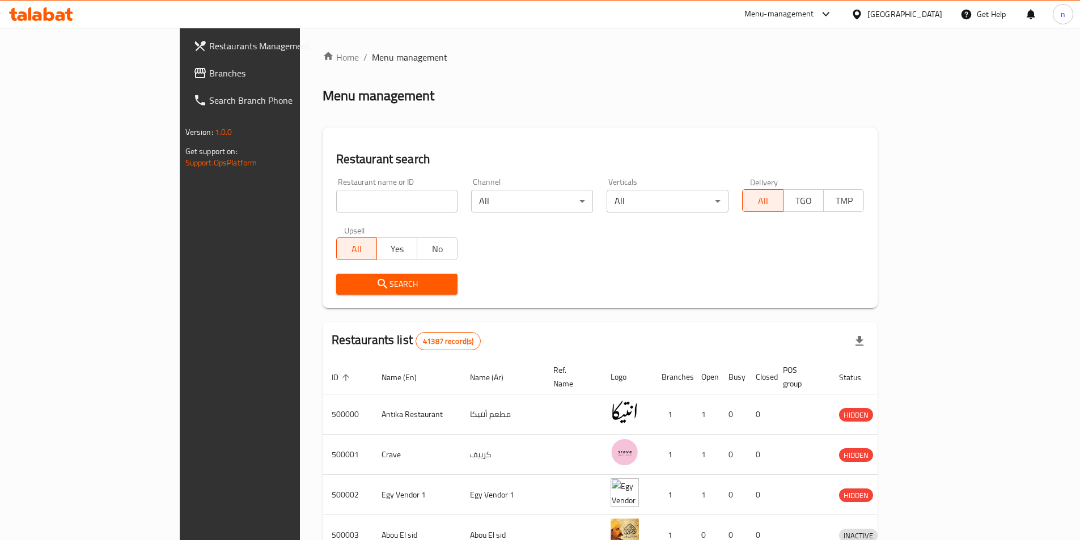
click at [932, 13] on div "[GEOGRAPHIC_DATA]" at bounding box center [904, 14] width 75 height 12
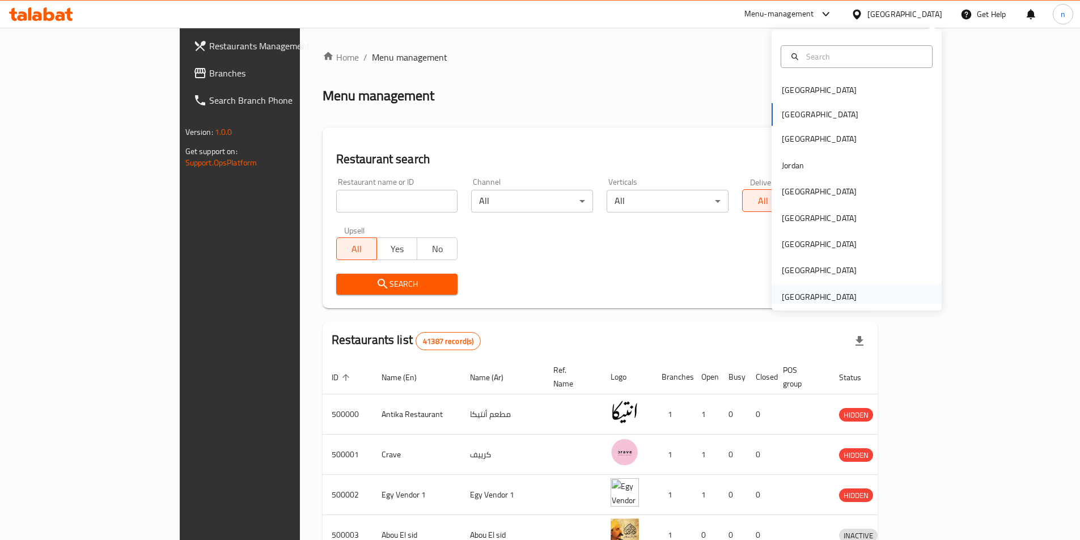
click at [821, 300] on div "[GEOGRAPHIC_DATA]" at bounding box center [819, 297] width 75 height 12
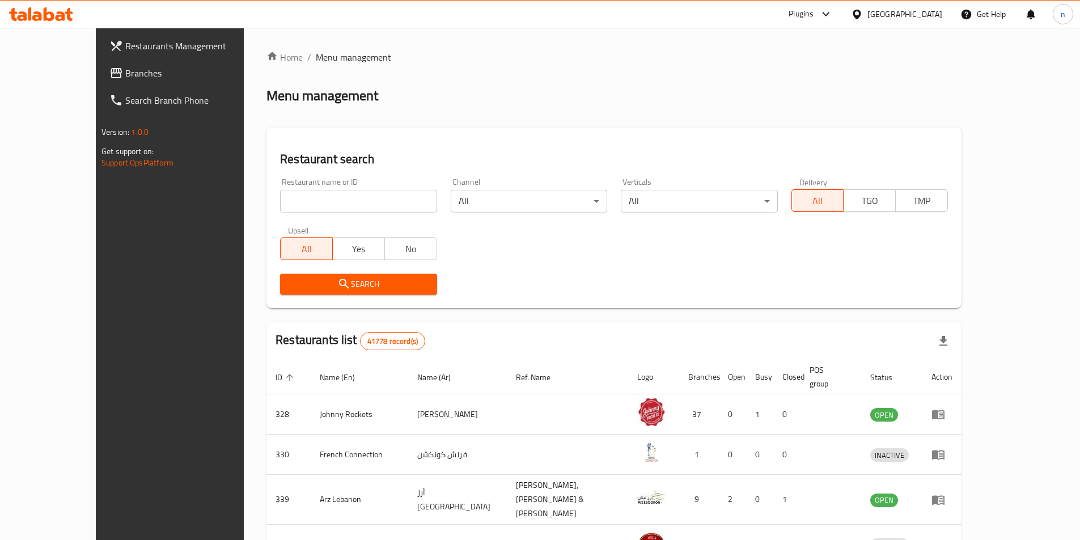
click at [125, 70] on span "Branches" at bounding box center [196, 73] width 142 height 14
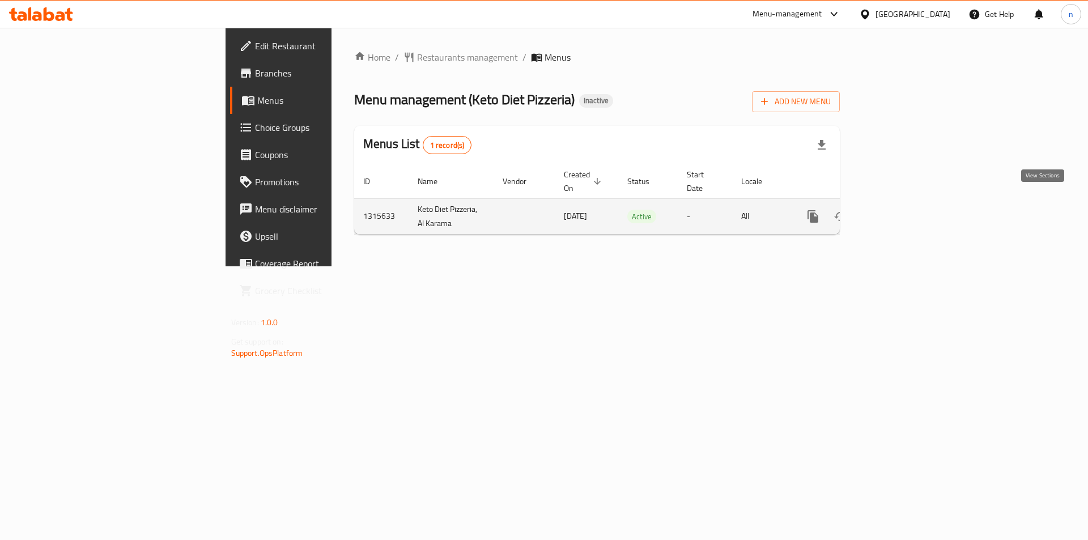
click at [909, 212] on link "enhanced table" at bounding box center [894, 216] width 27 height 27
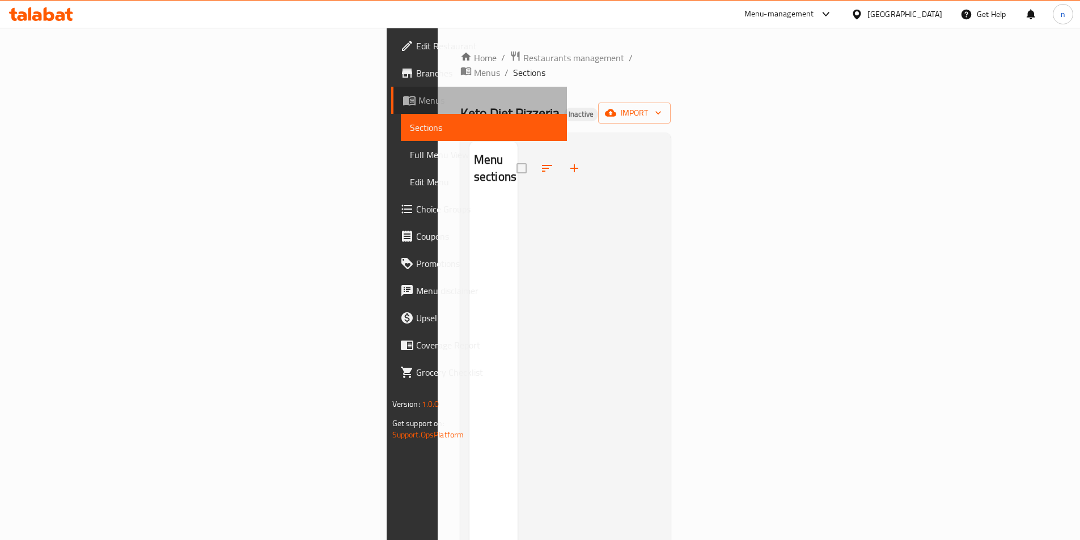
click at [391, 87] on link "Menus" at bounding box center [479, 100] width 176 height 27
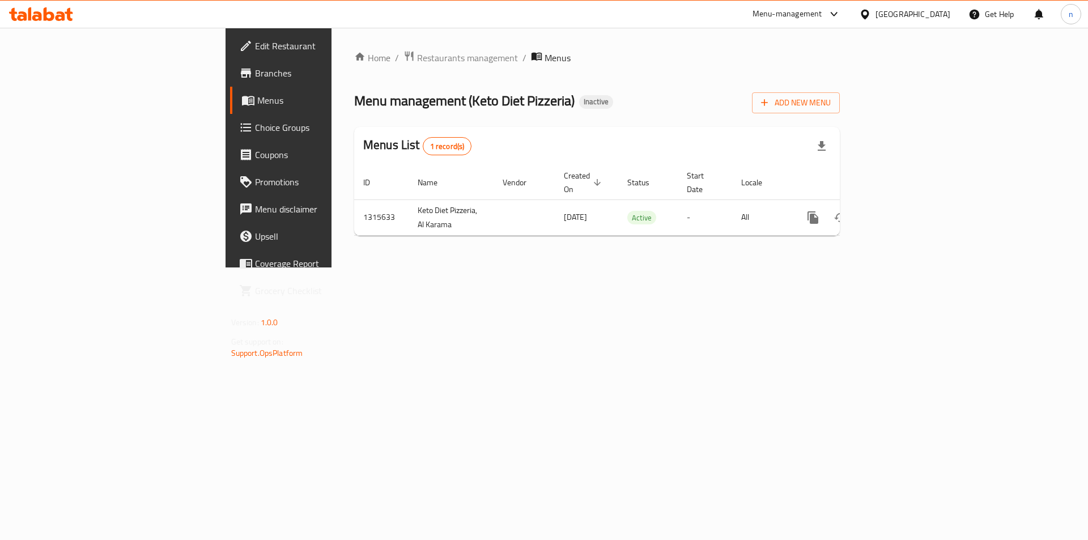
click at [255, 73] on span "Branches" at bounding box center [326, 73] width 143 height 14
